Goal: Task Accomplishment & Management: Complete application form

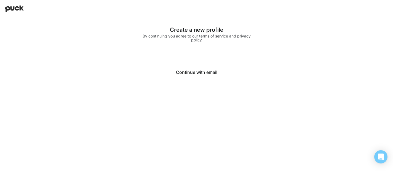
click at [193, 72] on button "Continue with email" at bounding box center [196, 72] width 110 height 13
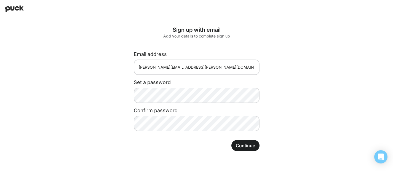
click at [248, 148] on button "Continue" at bounding box center [245, 145] width 28 height 11
click at [249, 143] on button "Continue" at bounding box center [245, 145] width 28 height 11
click at [241, 148] on button "Continue" at bounding box center [245, 145] width 28 height 11
click at [180, 115] on div "Confirm password" at bounding box center [197, 117] width 126 height 28
click at [247, 144] on button "Continue" at bounding box center [245, 145] width 28 height 11
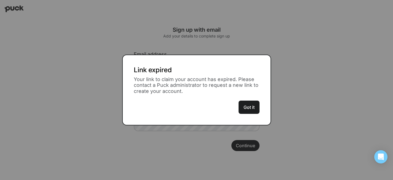
click at [249, 107] on button "Got it" at bounding box center [248, 107] width 21 height 13
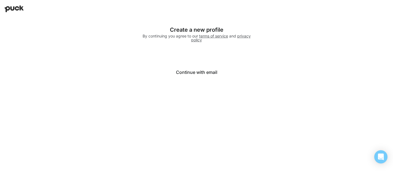
click at [200, 71] on button "Continue with email" at bounding box center [196, 72] width 110 height 13
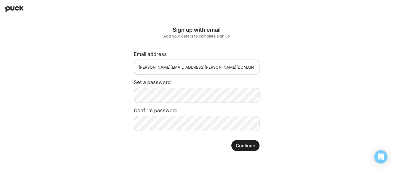
click at [248, 146] on button "Continue" at bounding box center [245, 145] width 28 height 11
click at [247, 150] on button "Continue" at bounding box center [245, 145] width 28 height 11
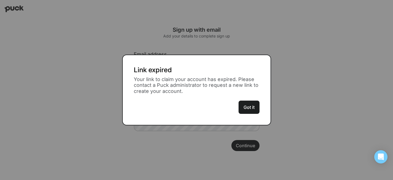
click at [251, 106] on button "Got it" at bounding box center [248, 107] width 21 height 13
